Goal: Find specific page/section: Find specific page/section

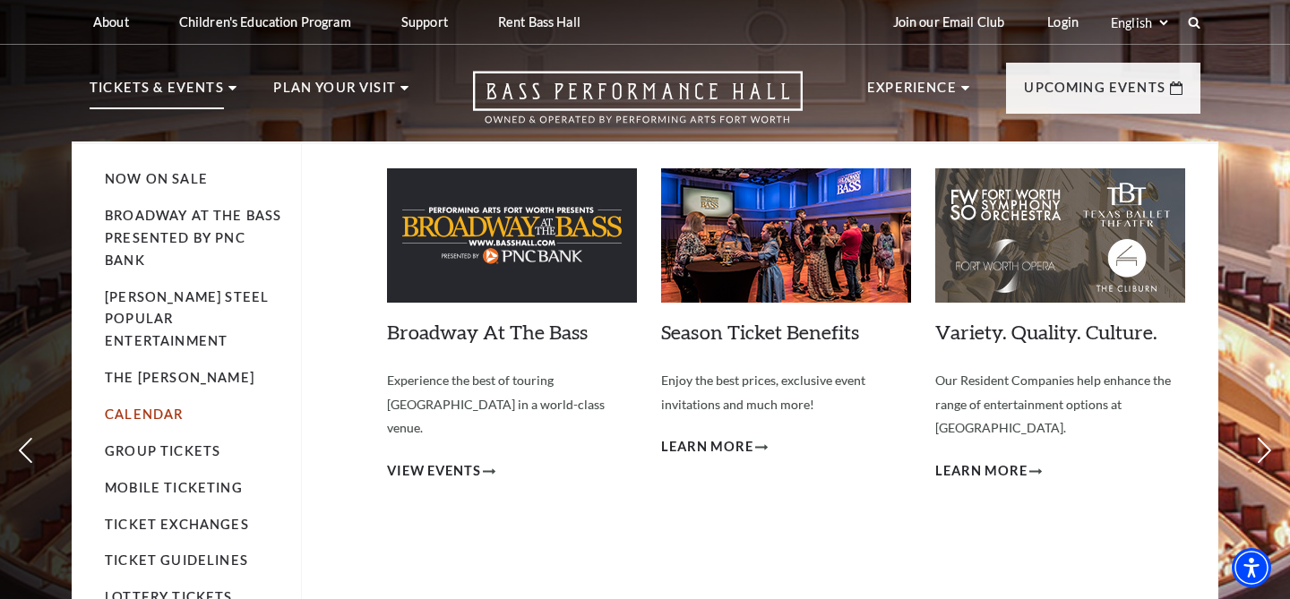
click at [170, 407] on link "Calendar" at bounding box center [144, 414] width 78 height 15
click at [169, 407] on link "Calendar" at bounding box center [144, 414] width 78 height 15
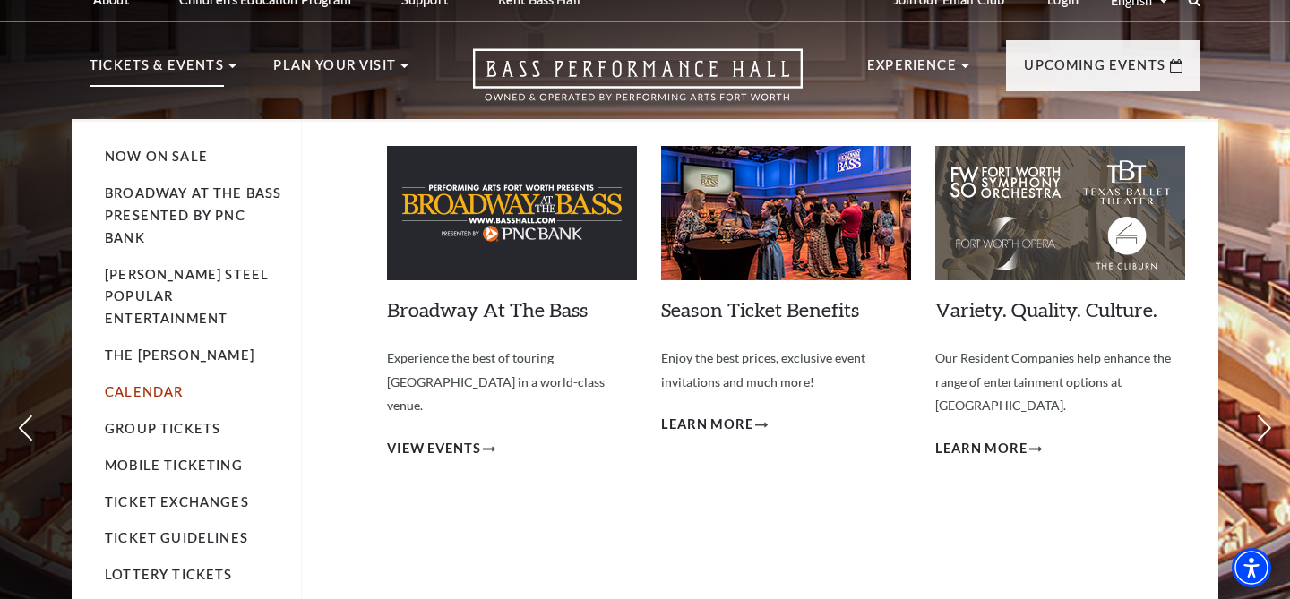
scroll to position [22, 0]
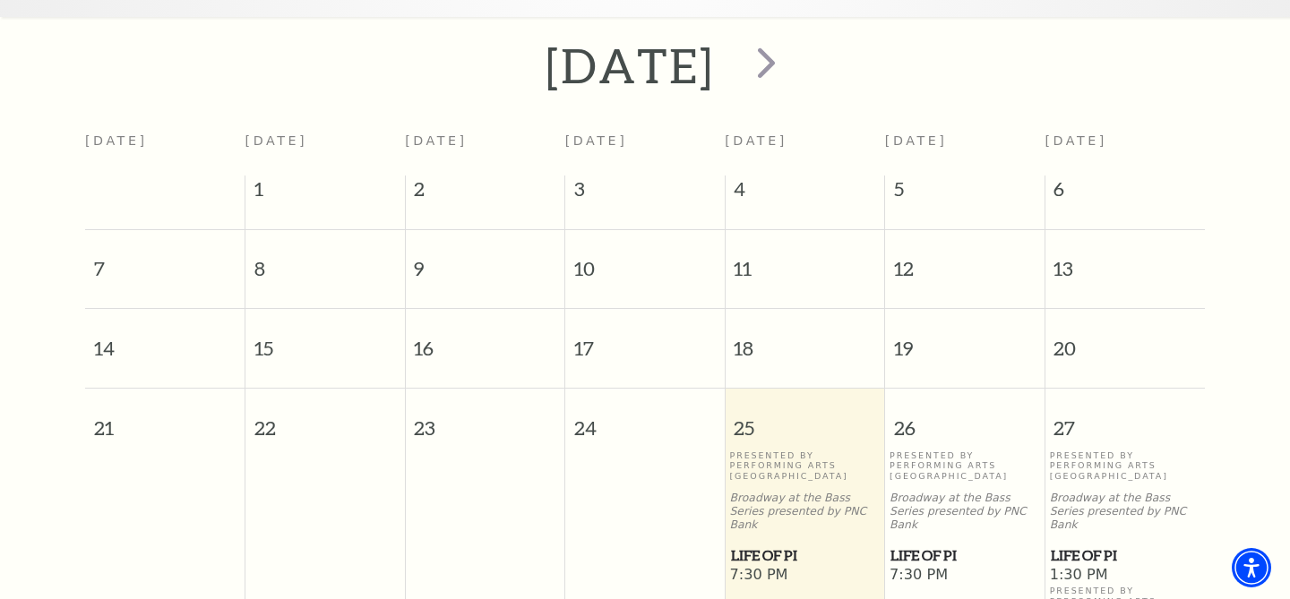
scroll to position [379, 0]
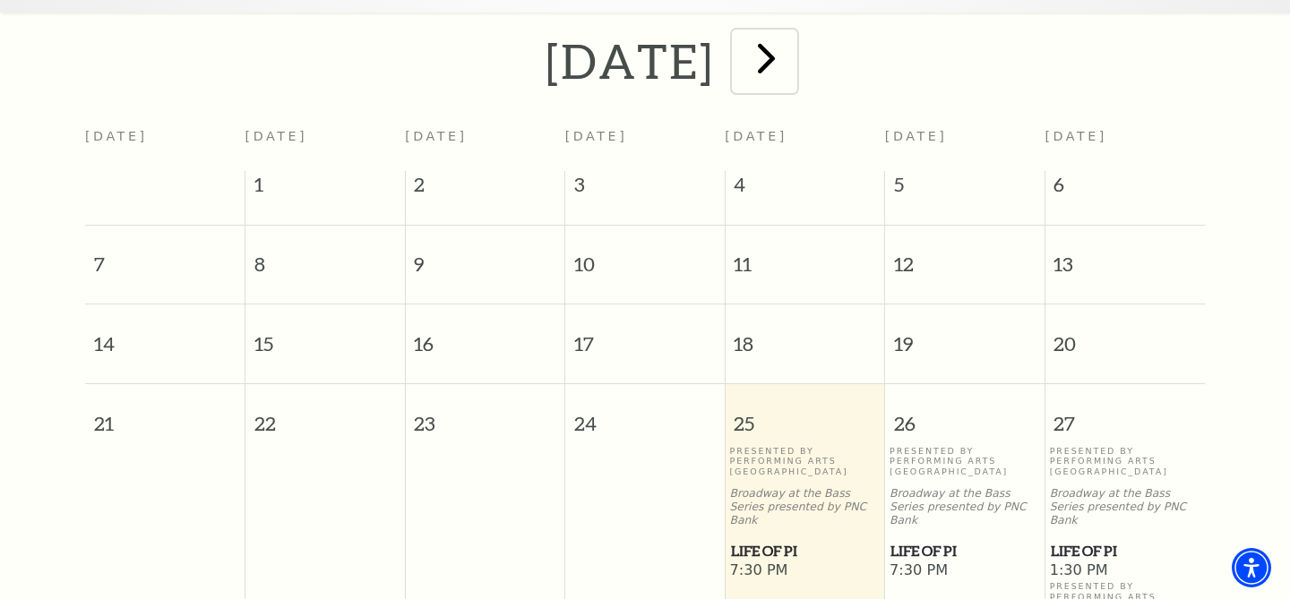
click at [792, 35] on span "next" at bounding box center [766, 57] width 51 height 51
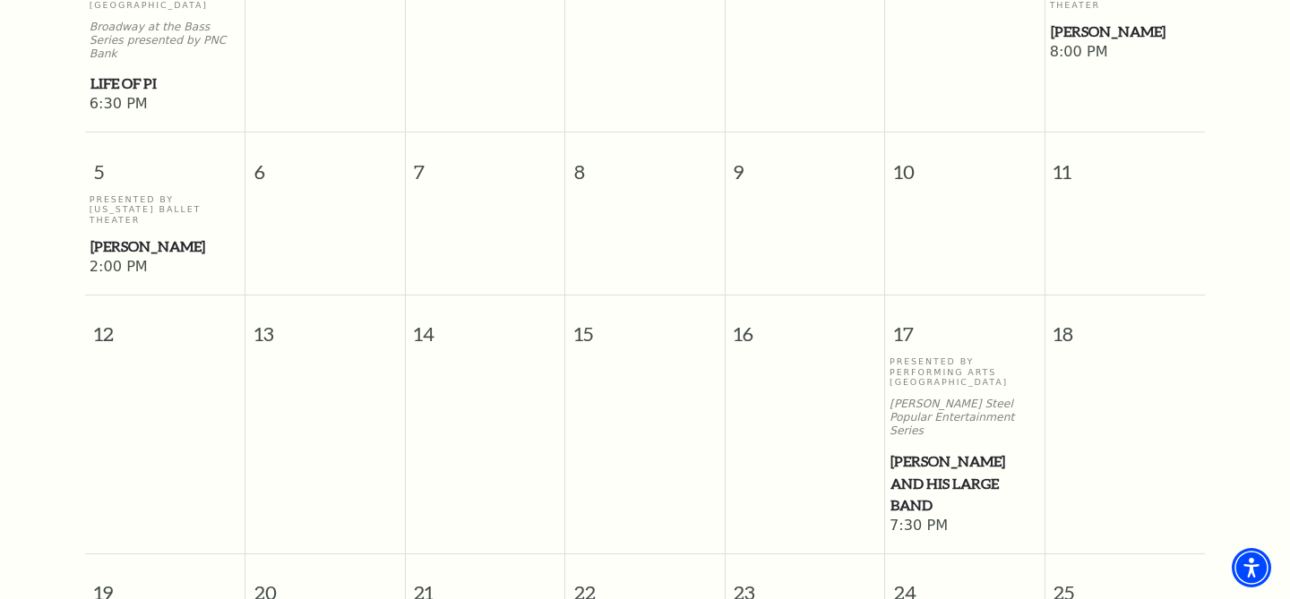
scroll to position [746, 0]
